Goal: Check status: Check status

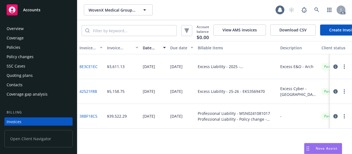
scroll to position [36, 0]
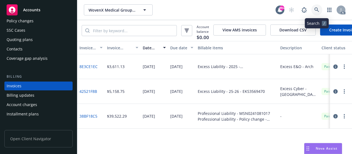
click at [317, 10] on icon at bounding box center [317, 9] width 5 height 5
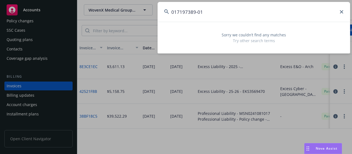
type input "017197389-01"
